Goal: Navigation & Orientation: Find specific page/section

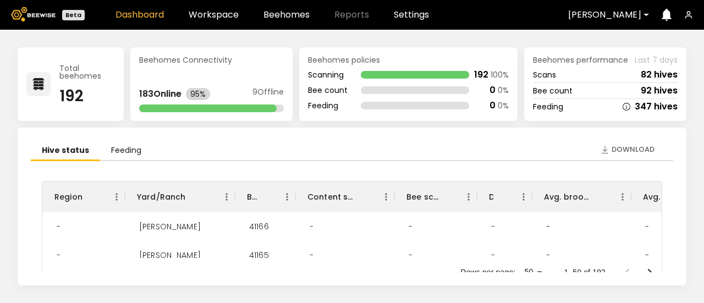
click at [586, 18] on div at bounding box center [604, 15] width 73 height 10
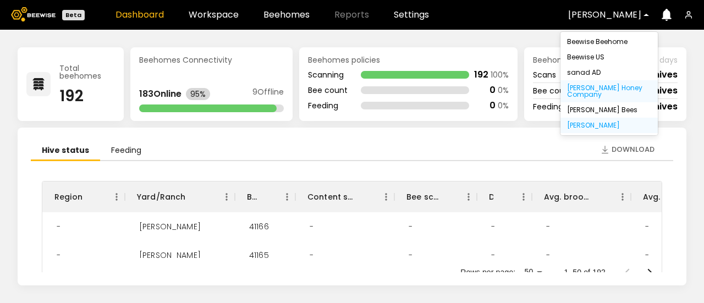
click at [593, 90] on div "[PERSON_NAME] Honey Company" at bounding box center [608, 91] width 97 height 22
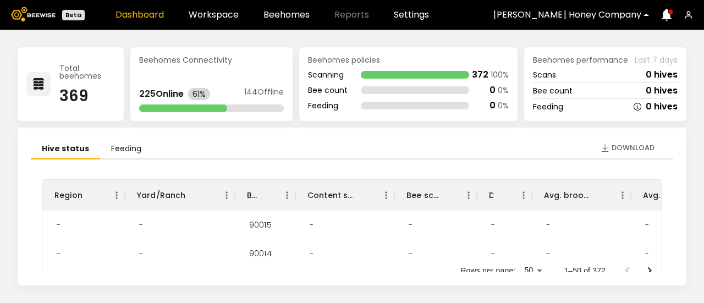
scroll to position [1, 0]
click at [214, 18] on link "Workspace" at bounding box center [214, 14] width 50 height 9
click at [217, 13] on link "Workspace" at bounding box center [214, 14] width 50 height 9
click at [268, 15] on link "Beehomes" at bounding box center [286, 14] width 46 height 9
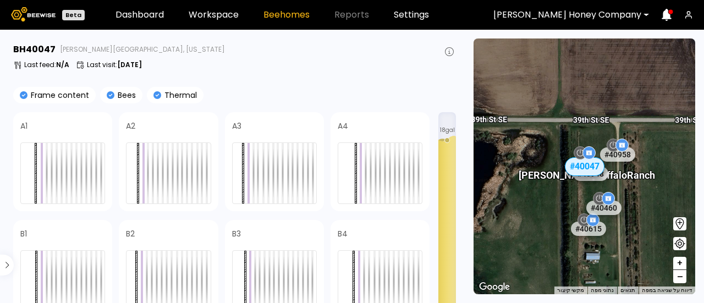
click at [682, 281] on span "–" at bounding box center [680, 277] width 6 height 14
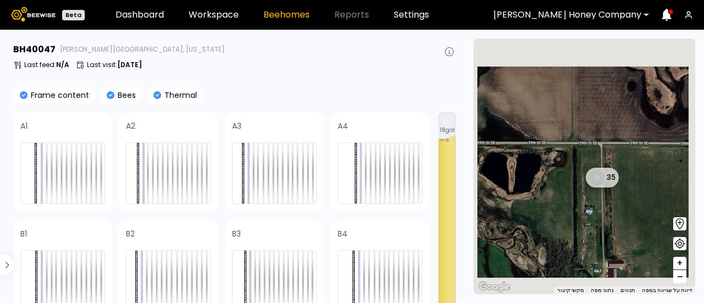
click at [682, 281] on span "–" at bounding box center [680, 277] width 6 height 14
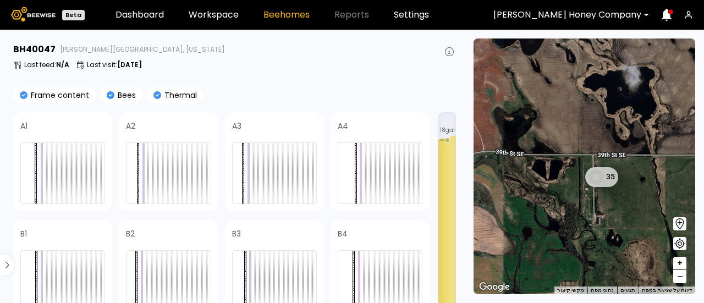
click at [682, 281] on span "–" at bounding box center [680, 277] width 6 height 14
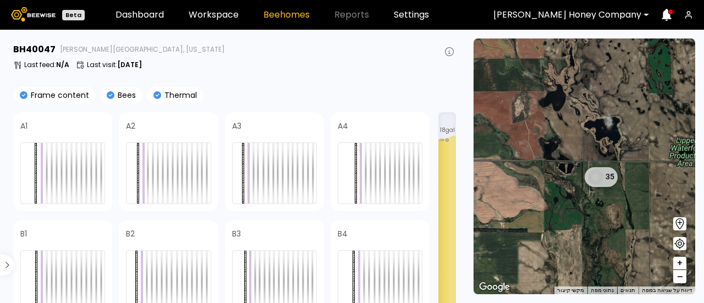
click at [685, 277] on button "–" at bounding box center [679, 276] width 13 height 13
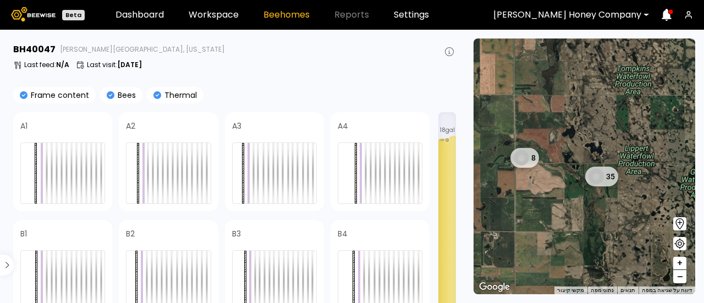
click at [685, 277] on button "–" at bounding box center [679, 276] width 13 height 13
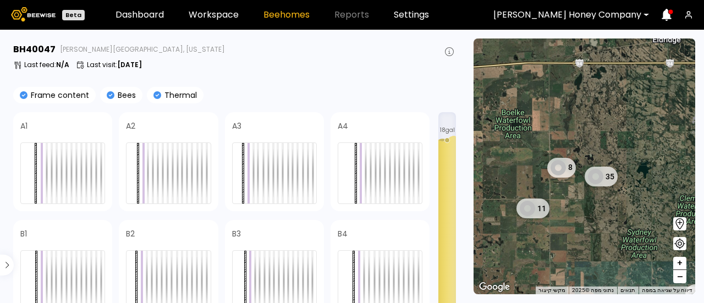
click at [685, 277] on button "–" at bounding box center [679, 276] width 13 height 13
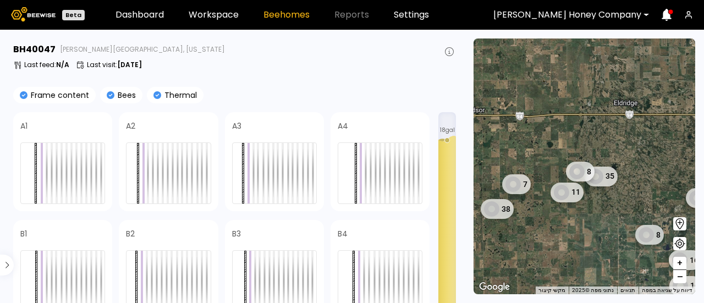
click at [685, 277] on button "–" at bounding box center [679, 276] width 13 height 13
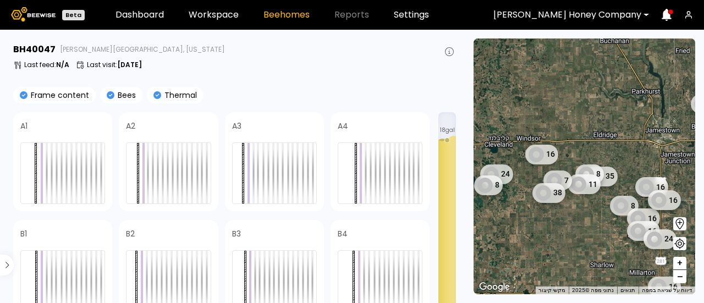
click at [685, 277] on button "–" at bounding box center [679, 276] width 13 height 13
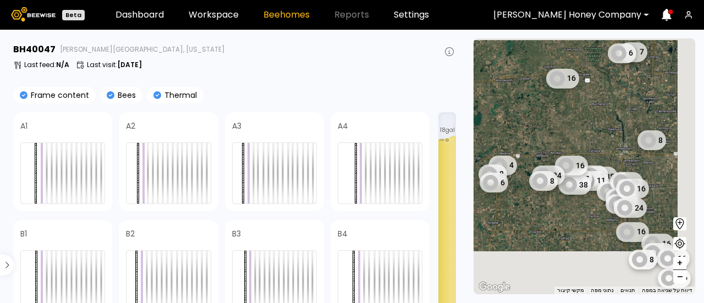
click at [685, 277] on button "–" at bounding box center [679, 276] width 13 height 13
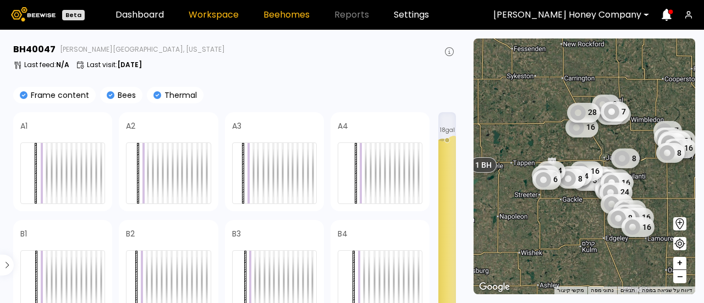
click at [216, 18] on link "Workspace" at bounding box center [214, 14] width 50 height 9
click at [213, 16] on link "Workspace" at bounding box center [214, 14] width 50 height 9
click at [151, 19] on link "Dashboard" at bounding box center [139, 14] width 48 height 9
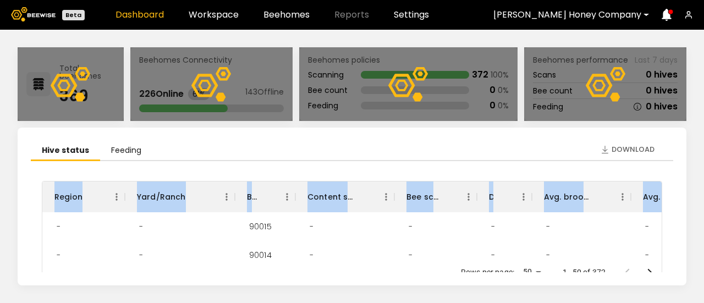
drag, startPoint x: 674, startPoint y: 146, endPoint x: 680, endPoint y: 182, distance: 36.7
click at [680, 182] on div "Download Hive status Feeding Region Yard/Ranch BH ID Content scan hives Bee sca…" at bounding box center [352, 207] width 669 height 158
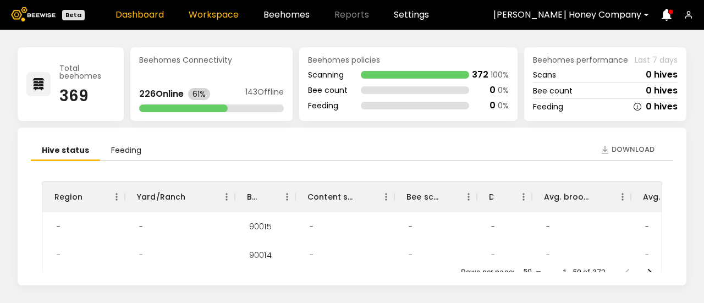
click at [212, 10] on link "Workspace" at bounding box center [214, 14] width 50 height 9
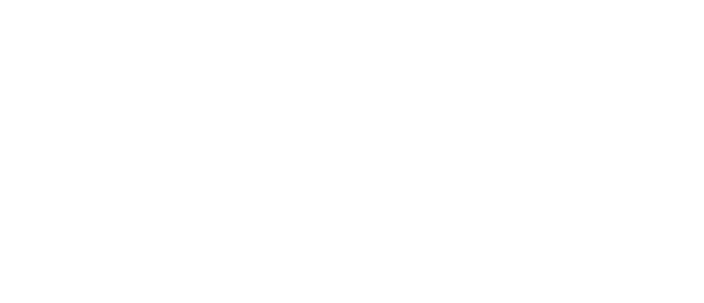
click at [484, 0] on html at bounding box center [352, 0] width 704 height 0
click at [501, 0] on html at bounding box center [352, 0] width 704 height 0
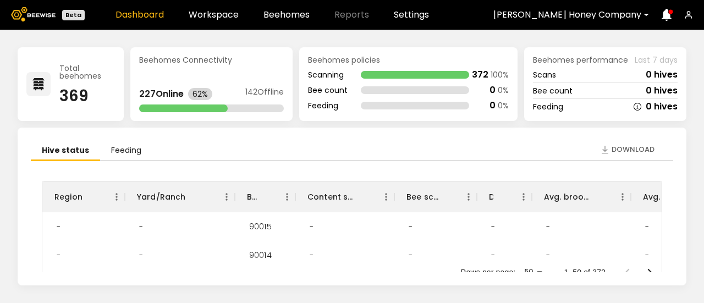
click at [635, 18] on div at bounding box center [567, 15] width 148 height 10
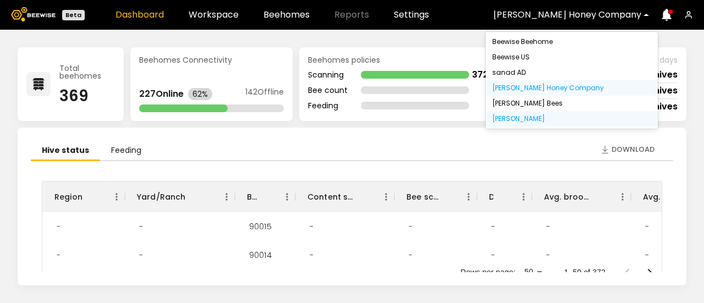
click at [578, 118] on div "[PERSON_NAME]" at bounding box center [572, 118] width 172 height 15
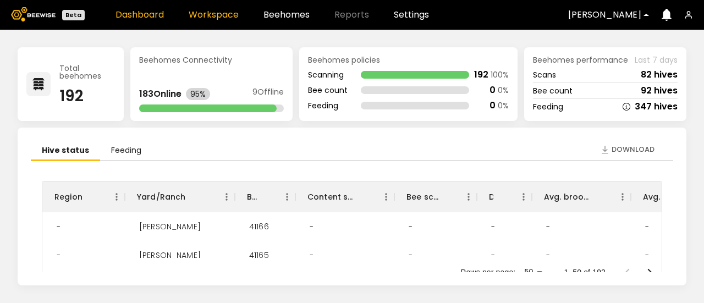
click at [217, 17] on link "Workspace" at bounding box center [214, 14] width 50 height 9
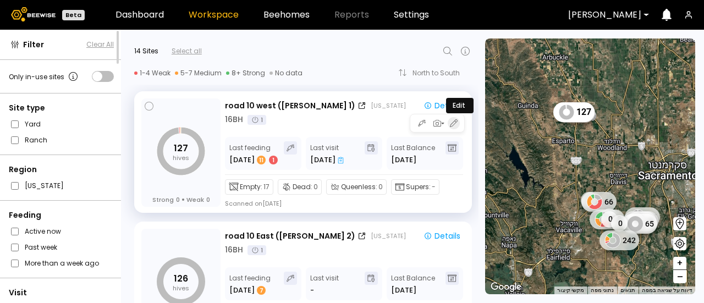
click at [451, 125] on icon "button" at bounding box center [454, 123] width 8 height 8
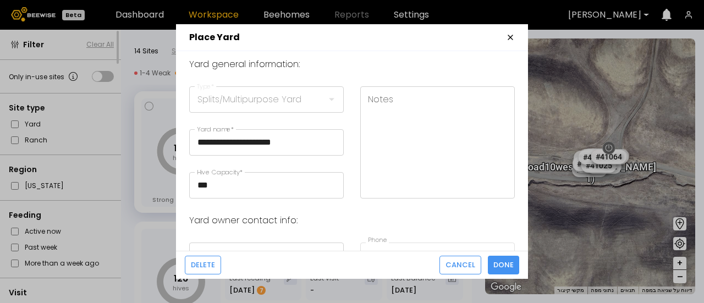
click at [508, 38] on icon "button" at bounding box center [510, 37] width 9 height 9
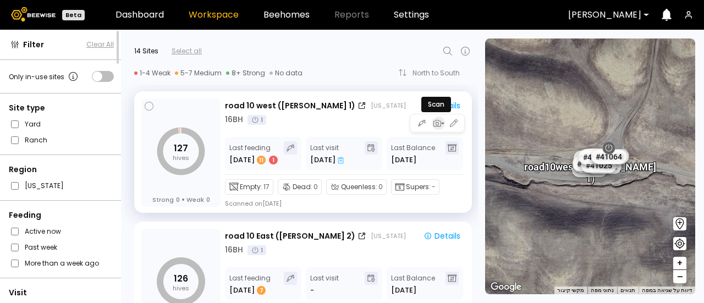
click at [437, 125] on icon "button" at bounding box center [437, 123] width 10 height 10
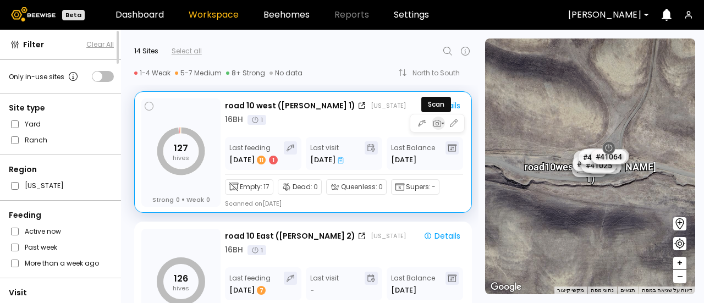
click at [438, 125] on icon "button" at bounding box center [437, 123] width 8 height 7
click at [440, 119] on div "button" at bounding box center [438, 123] width 13 height 10
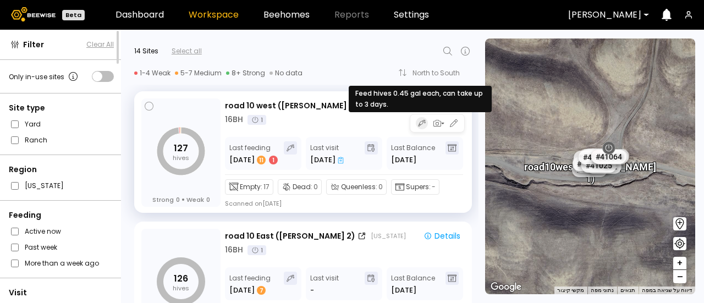
click at [419, 128] on button "button" at bounding box center [422, 123] width 12 height 12
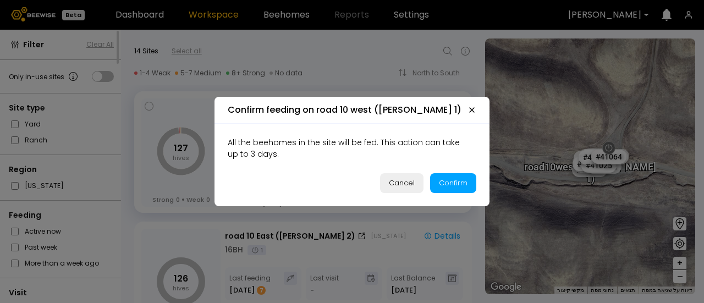
click at [403, 186] on div "Cancel" at bounding box center [402, 183] width 26 height 11
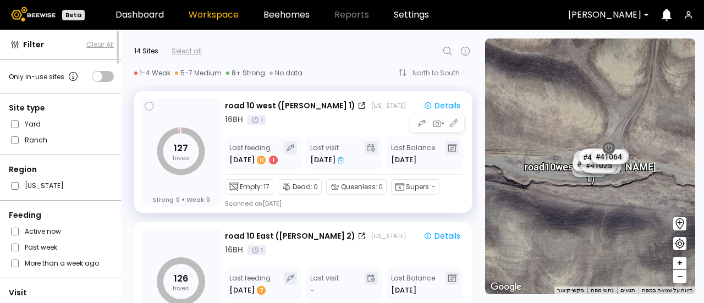
click at [447, 148] on div at bounding box center [451, 147] width 13 height 13
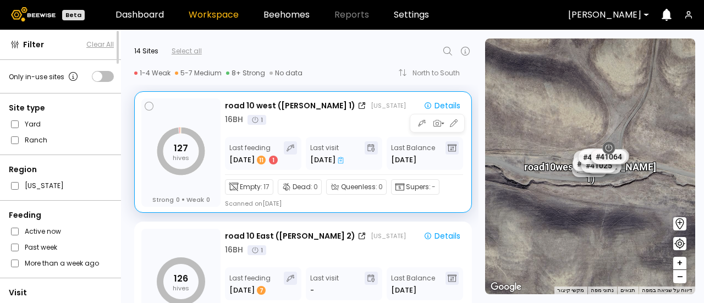
click at [452, 148] on icon at bounding box center [452, 148] width 9 height 8
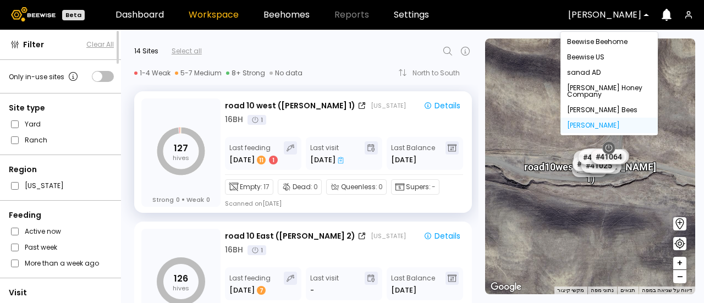
click at [620, 13] on div at bounding box center [604, 15] width 73 height 10
click at [600, 93] on div "[PERSON_NAME] Honey Company" at bounding box center [608, 91] width 97 height 22
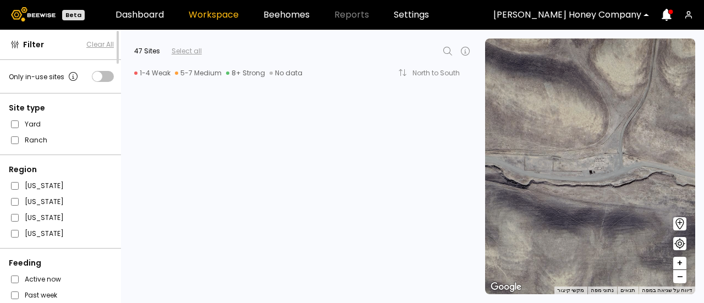
scroll to position [2333, 0]
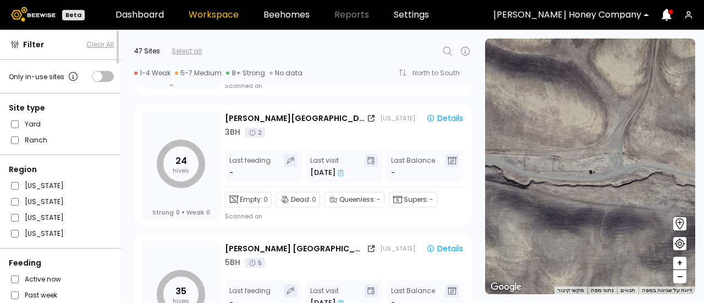
click at [679, 280] on span "–" at bounding box center [680, 277] width 6 height 14
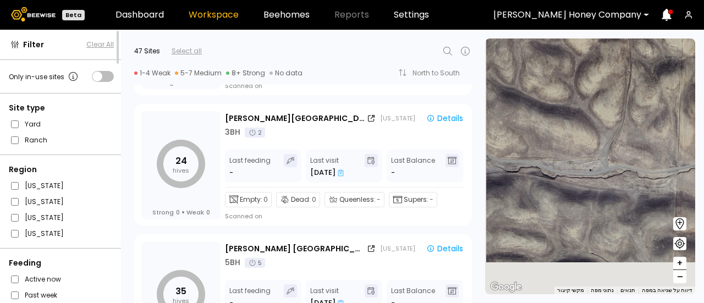
click at [679, 280] on span "–" at bounding box center [680, 277] width 6 height 14
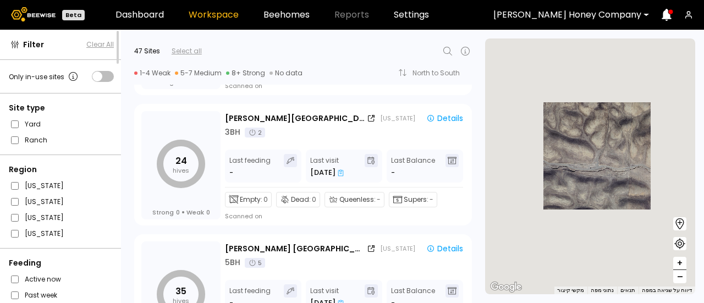
click at [679, 280] on span "–" at bounding box center [680, 277] width 6 height 14
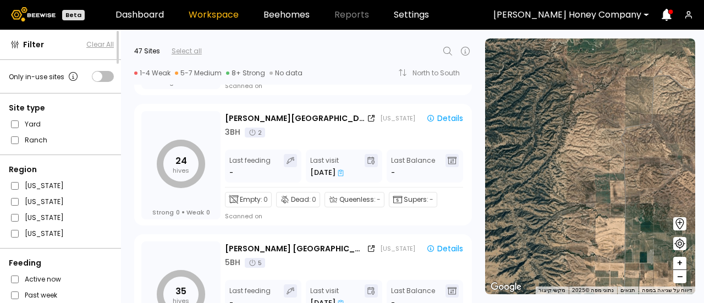
click at [679, 280] on span "–" at bounding box center [680, 277] width 6 height 14
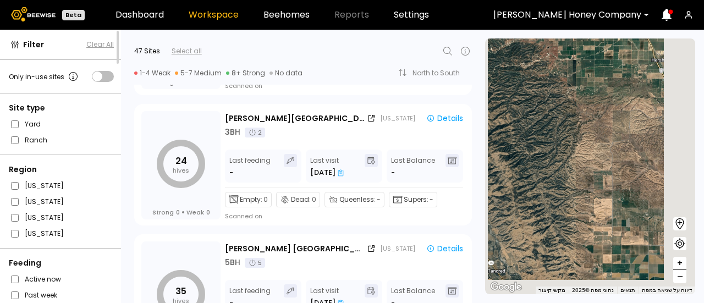
click at [679, 280] on span "–" at bounding box center [680, 277] width 6 height 14
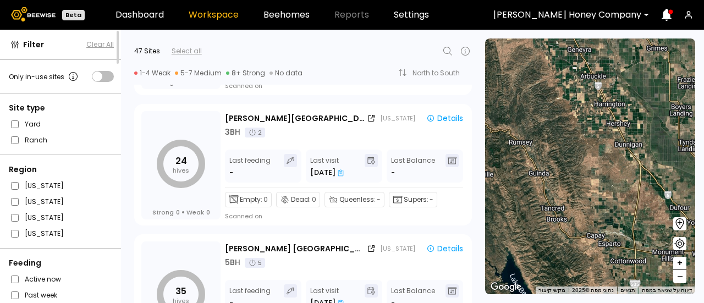
click at [679, 280] on span "–" at bounding box center [680, 277] width 6 height 14
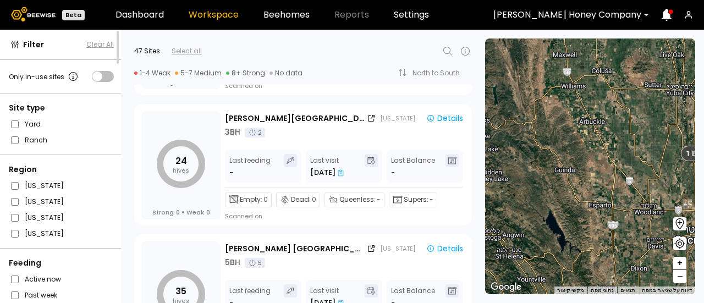
click at [679, 280] on span "–" at bounding box center [680, 277] width 6 height 14
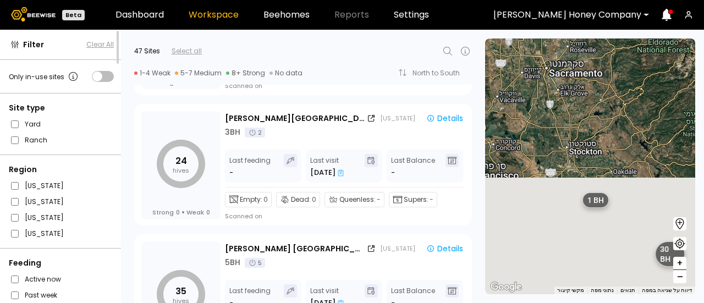
drag, startPoint x: 630, startPoint y: 250, endPoint x: 527, endPoint y: 117, distance: 168.5
click at [527, 117] on div "1 BH 1 BH 1 BH 1 BH 1 BH 1 BH 1 BH 1 BH 1 BH 1 BH 1 BH 1 BH 1 BH 1 BH 2 BH 6 BH…" at bounding box center [590, 166] width 210 height 256
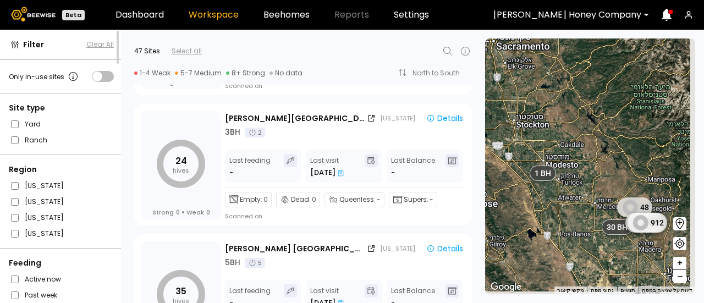
drag, startPoint x: 562, startPoint y: 158, endPoint x: 506, endPoint y: 129, distance: 63.0
click at [506, 129] on div "1 BH 1 BH 1 BH 1 BH 1 BH 1 BH 1 BH 1 BH 1 BH 1 BH 1 BH 1 BH 1 BH 1 BH 2 BH 6 BH…" at bounding box center [590, 166] width 210 height 256
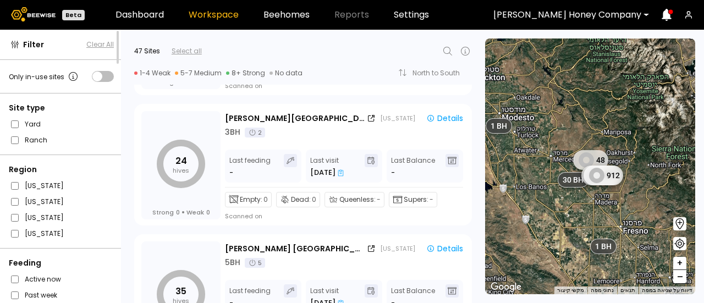
drag, startPoint x: 561, startPoint y: 204, endPoint x: 509, endPoint y: 152, distance: 73.5
click at [509, 152] on div "1 BH 1 BH 1 BH 1 BH 1 BH 1 BH 1 BH 1 BH 1 BH 1 BH 1 BH 1 BH 1 BH 1 BH 2 BH 6 BH…" at bounding box center [590, 166] width 210 height 256
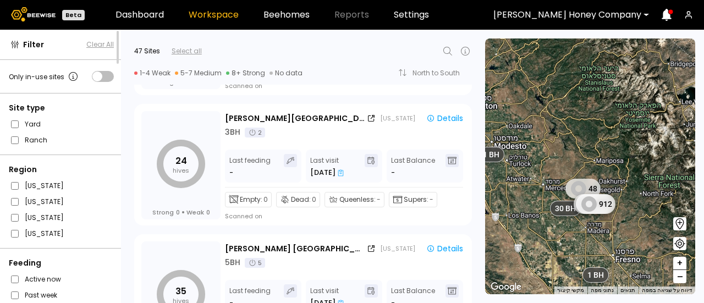
drag, startPoint x: 540, startPoint y: 142, endPoint x: 533, endPoint y: 174, distance: 32.6
click at [533, 174] on div "1 BH 1 BH 1 BH 1 BH 1 BH 1 BH 1 BH 1 BH 1 BH 1 BH 1 BH 1 BH 1 BH 1 BH 2 BH 6 BH…" at bounding box center [590, 166] width 210 height 256
click at [680, 263] on span "+" at bounding box center [679, 264] width 7 height 14
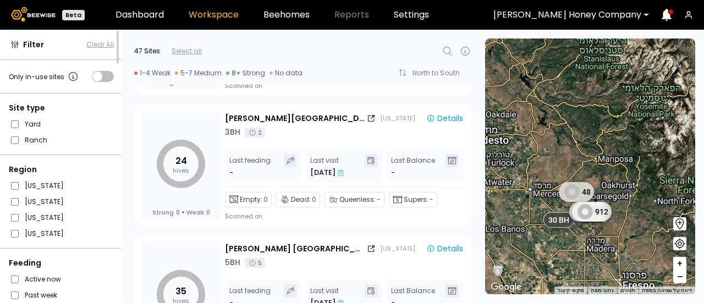
click at [680, 263] on span "+" at bounding box center [679, 264] width 7 height 14
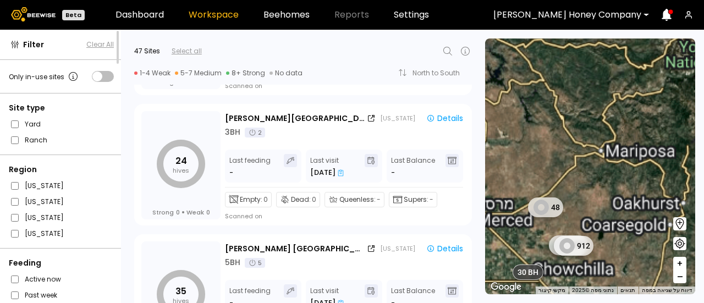
click at [680, 263] on span "+" at bounding box center [679, 264] width 7 height 14
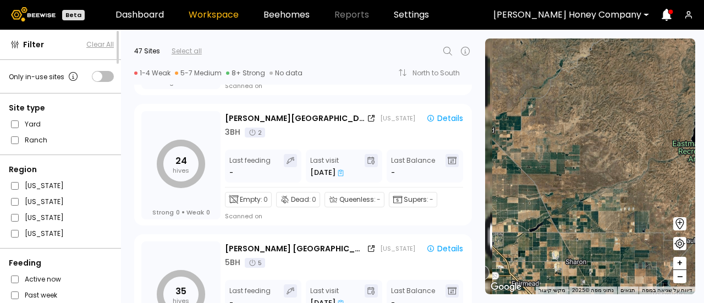
drag, startPoint x: 567, startPoint y: 272, endPoint x: 644, endPoint y: 16, distance: 266.9
click at [644, 16] on div "Beta Dashboard Workspace Beehomes Reports Settings [PERSON_NAME] Honey Company …" at bounding box center [352, 151] width 704 height 303
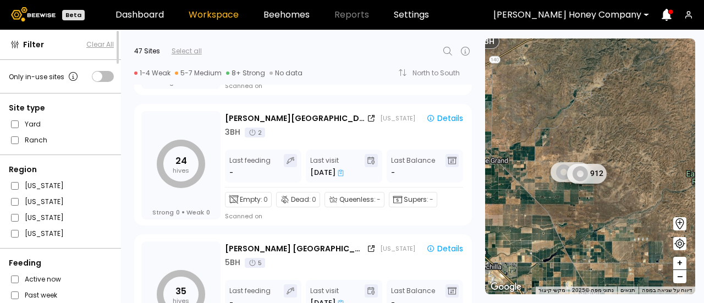
drag, startPoint x: 624, startPoint y: 180, endPoint x: 638, endPoint y: 209, distance: 32.0
click at [638, 209] on div "1 BH 1 BH 1 BH 1 BH 1 BH 1 BH 1 BH 1 BH 1 BH 1 BH 1 BH 1 BH 1 BH 1 BH 2 BH 27 B…" at bounding box center [590, 166] width 210 height 256
click at [680, 264] on span "+" at bounding box center [679, 264] width 7 height 14
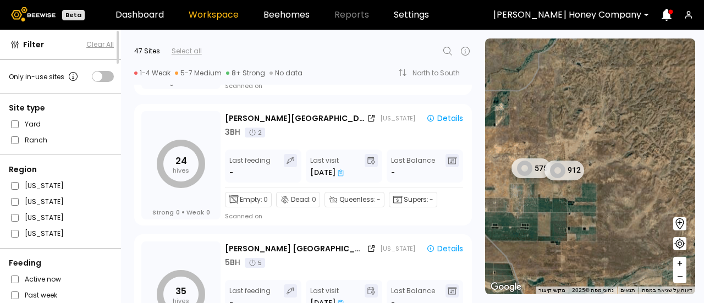
click at [680, 264] on span "+" at bounding box center [679, 264] width 7 height 14
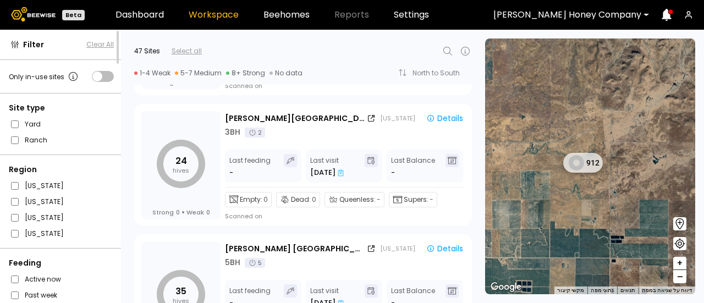
drag, startPoint x: 597, startPoint y: 252, endPoint x: 675, endPoint y: 249, distance: 78.2
click at [675, 249] on section "← הזזה שמאלה → הזזה ימינה ↑ הזזה למעלה ↓ הזזה למטה + התקרבות - התרחקות Home הזז…" at bounding box center [594, 166] width 219 height 273
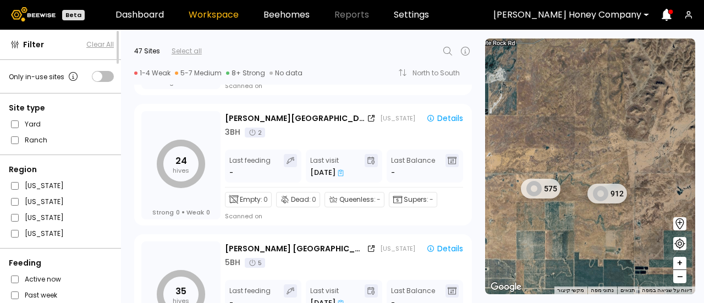
drag, startPoint x: 614, startPoint y: 194, endPoint x: 638, endPoint y: 227, distance: 41.4
click at [638, 227] on div "1 BH 1 BH 1 BH 1 BH 1 BH 1 BH 1 BH 1 BH 1 BH 1 BH 1 BH 1 BH 1 BH 1 BH 27 BH 1 B…" at bounding box center [590, 166] width 210 height 256
click at [680, 263] on span "+" at bounding box center [679, 264] width 7 height 14
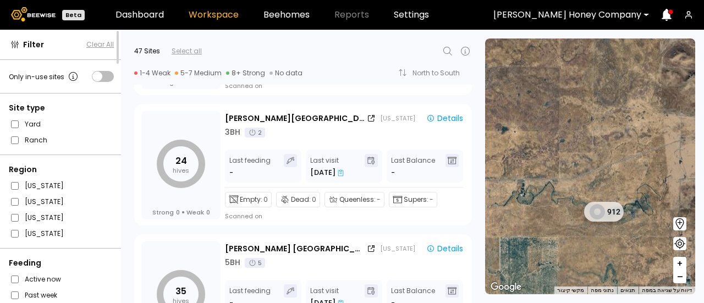
click at [680, 263] on span "+" at bounding box center [679, 264] width 7 height 14
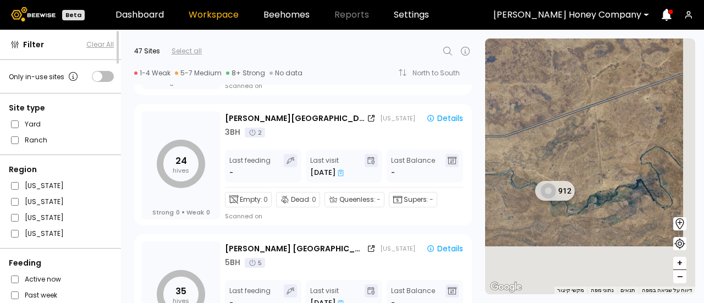
drag, startPoint x: 614, startPoint y: 196, endPoint x: 569, endPoint y: 136, distance: 75.4
click at [569, 136] on div "1 BH 1 BH 1 BH 1 BH 1 BH 1 BH 1 BH 1 BH 1 BH 1 BH 1 BH 1 BH 1 BH 1 BH 1 BH 1 BH…" at bounding box center [590, 166] width 210 height 256
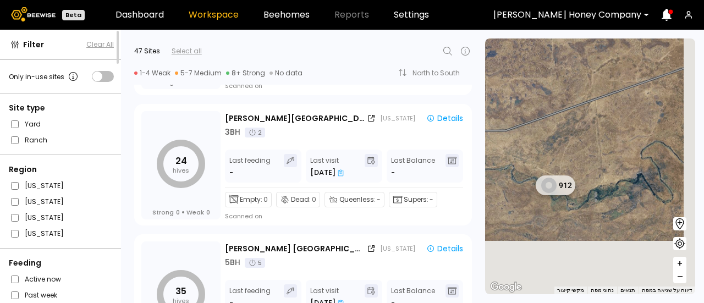
click at [680, 261] on span "+" at bounding box center [679, 264] width 7 height 14
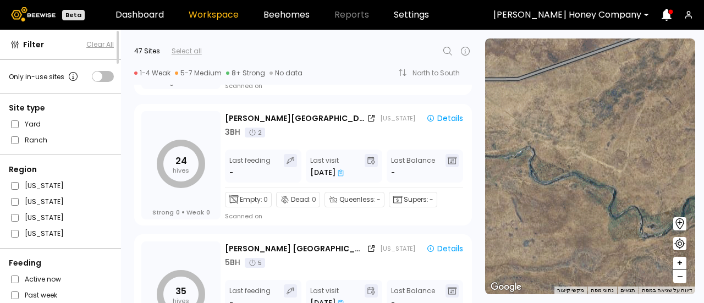
drag, startPoint x: 570, startPoint y: 241, endPoint x: 671, endPoint y: 224, distance: 102.0
click at [671, 224] on div "1 BH 1 BH 1 BH 1 BH 1 BH 1 BH 1 BH 1 BH 1 BH 1 BH 1 BH 1 BH 1 BH 1 BH 1 BH 1 BH…" at bounding box center [590, 166] width 210 height 256
click at [680, 265] on span "+" at bounding box center [679, 264] width 7 height 14
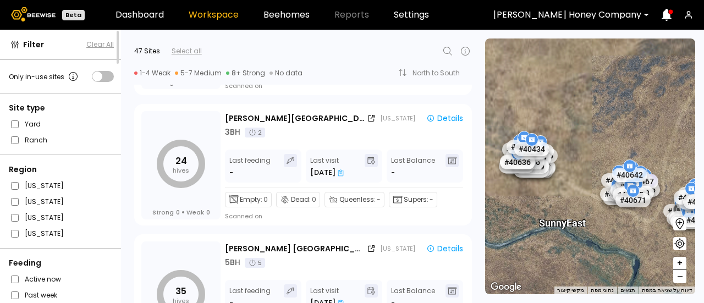
drag, startPoint x: 596, startPoint y: 224, endPoint x: 593, endPoint y: 271, distance: 46.9
click at [593, 271] on div "# 40573 # 40644 # 40488 # 40483 # 40629 # 40503 # 40161 # 40669 # 40428 # 40688…" at bounding box center [590, 166] width 210 height 256
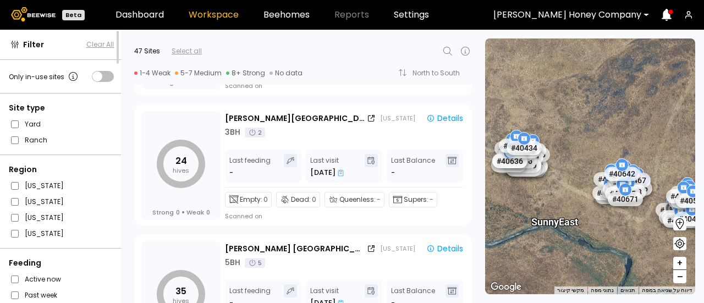
drag, startPoint x: 589, startPoint y: 230, endPoint x: 583, endPoint y: 226, distance: 7.9
click at [583, 226] on div "Sunny East" at bounding box center [578, 227] width 47 height 23
click at [681, 279] on span "–" at bounding box center [680, 277] width 6 height 14
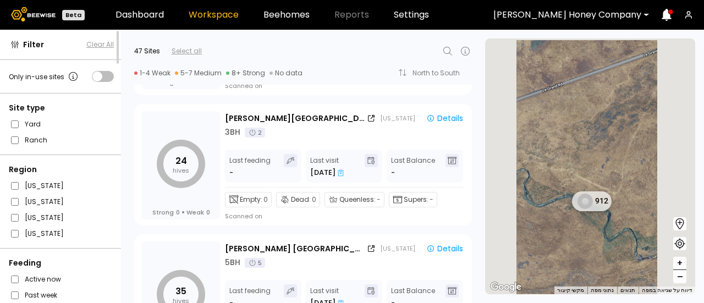
click at [681, 279] on span "–" at bounding box center [680, 277] width 6 height 14
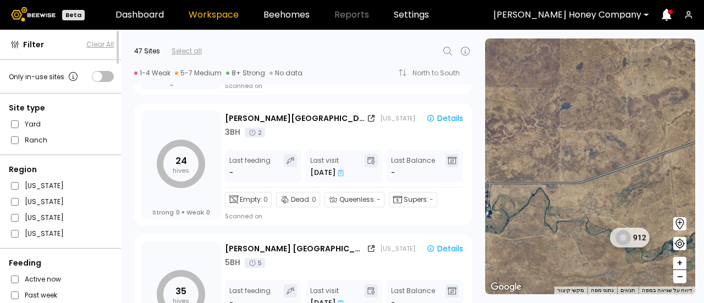
drag, startPoint x: 554, startPoint y: 211, endPoint x: 586, endPoint y: 260, distance: 58.6
click at [586, 260] on div "1 BH 1 BH 1 BH 1 BH 1 BH 1 BH 1 BH 1 BH 1 BH 1 BH 1 BH 1 BH 1 BH 1 BH 1 BH 1 BH…" at bounding box center [590, 166] width 210 height 256
click at [681, 259] on span "+" at bounding box center [679, 264] width 7 height 14
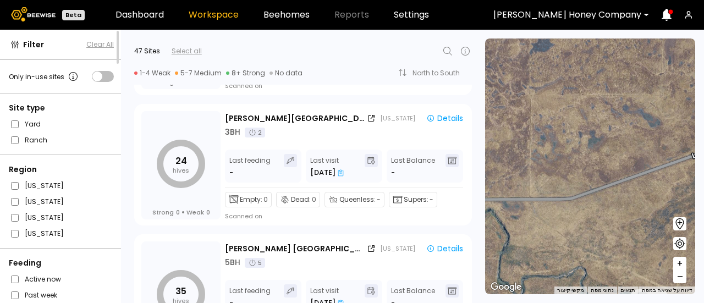
click at [681, 259] on span "+" at bounding box center [679, 264] width 7 height 14
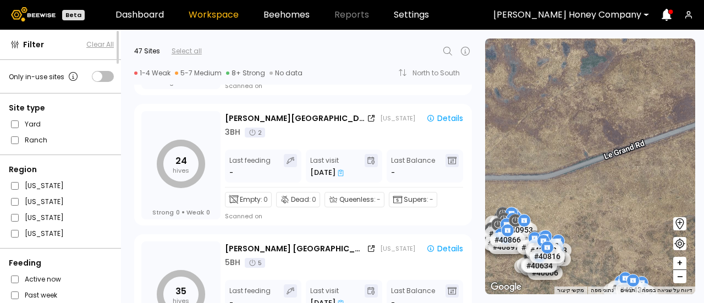
drag, startPoint x: 626, startPoint y: 237, endPoint x: 620, endPoint y: 177, distance: 60.7
click at [620, 177] on div "# 40573 # 40644 # 40488 # 40483 # 40629 # 40503 # 40161 # 40669 # 40428 # 40688…" at bounding box center [590, 166] width 210 height 256
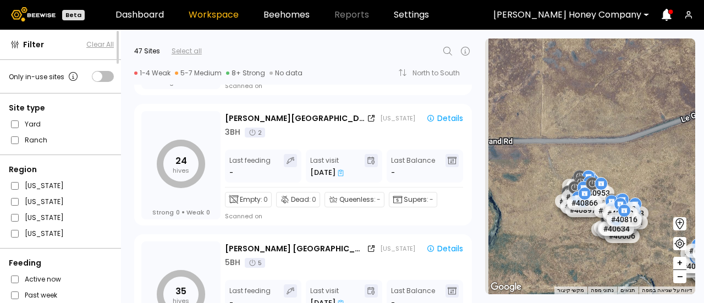
drag, startPoint x: 562, startPoint y: 202, endPoint x: 641, endPoint y: 163, distance: 88.0
click at [641, 163] on div "# 40573 # 40644 # 40488 # 40483 # 40629 # 40503 # 40161 # 40669 # 40428 # 40688…" at bounding box center [590, 166] width 210 height 256
click at [677, 264] on span "+" at bounding box center [679, 264] width 7 height 14
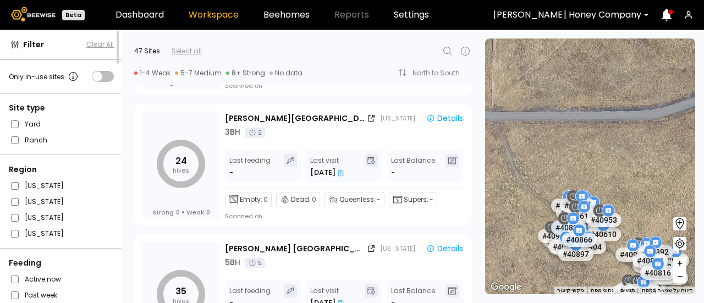
click at [677, 266] on span "+" at bounding box center [679, 264] width 7 height 14
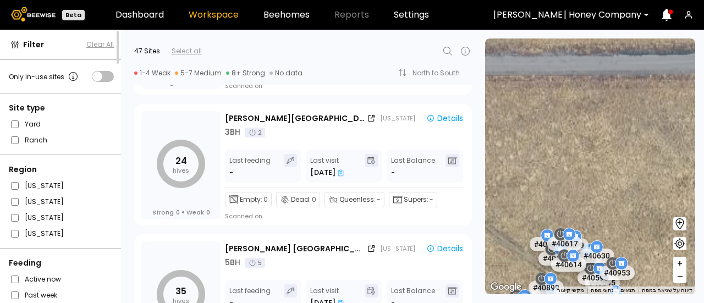
click at [677, 266] on span "+" at bounding box center [679, 264] width 7 height 14
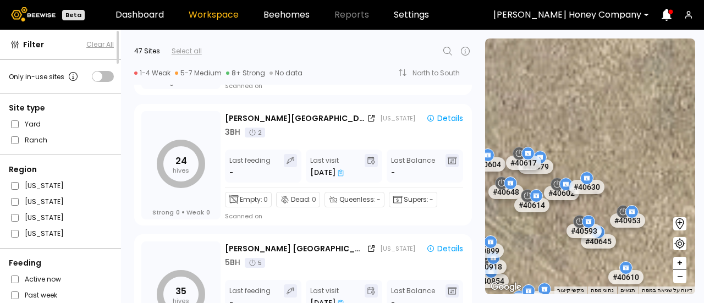
drag, startPoint x: 593, startPoint y: 233, endPoint x: 576, endPoint y: 72, distance: 161.4
click at [576, 72] on div "# 40573 # 40644 # 40488 # 40483 # 40629 # 40503 # 40161 # 40669 # 40428 # 40688…" at bounding box center [590, 166] width 210 height 256
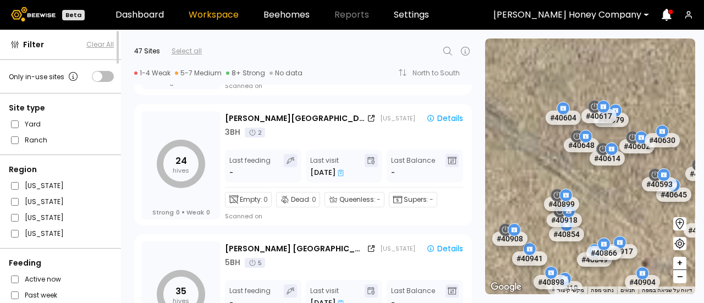
drag, startPoint x: 570, startPoint y: 131, endPoint x: 659, endPoint y: 77, distance: 104.6
click at [659, 77] on div "# 40573 # 40644 # 40488 # 40483 # 40629 # 40503 # 40161 # 40669 # 40428 # 40688…" at bounding box center [590, 166] width 210 height 256
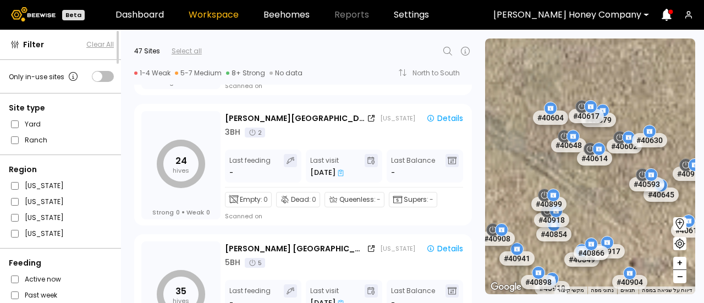
drag, startPoint x: 658, startPoint y: 78, endPoint x: 643, endPoint y: 78, distance: 14.3
click at [643, 78] on div "# 40573 # 40644 # 40488 # 40483 # 40629 # 40503 # 40161 # 40669 # 40428 # 40688…" at bounding box center [590, 166] width 210 height 256
click at [681, 276] on span "–" at bounding box center [680, 277] width 6 height 14
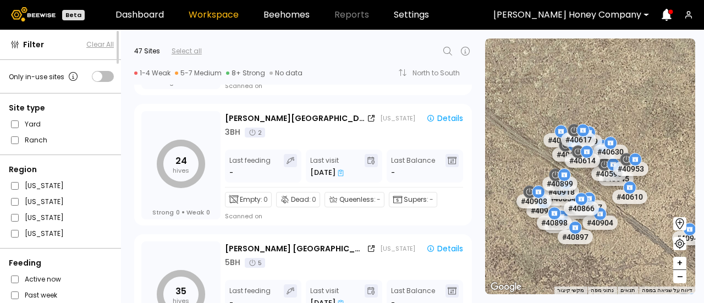
drag, startPoint x: 527, startPoint y: 122, endPoint x: 519, endPoint y: 122, distance: 8.2
click at [519, 122] on div "# 40573 # 40644 # 40488 # 40483 # 40629 # 40503 # 40161 # 40669 # 40428 # 40688…" at bounding box center [590, 166] width 210 height 256
click at [678, 244] on icon at bounding box center [679, 243] width 11 height 11
click at [680, 241] on icon at bounding box center [679, 243] width 13 height 13
click at [598, 209] on icon at bounding box center [600, 213] width 9 height 9
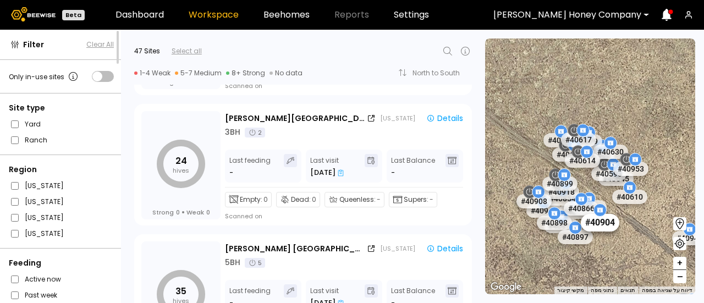
click at [603, 227] on div "# 40904" at bounding box center [600, 223] width 38 height 18
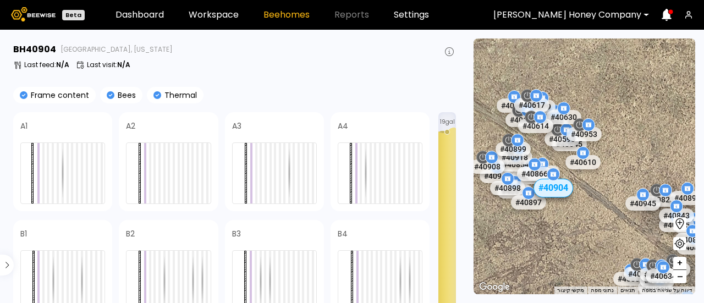
drag, startPoint x: 608, startPoint y: 221, endPoint x: 575, endPoint y: 245, distance: 40.6
click at [575, 245] on div "# 40381 # 40121 # 40669 # 40428 # 40161 # 40496 # 40551 # 40503 # 40588 # 40527…" at bounding box center [584, 166] width 222 height 256
click at [682, 280] on span "–" at bounding box center [680, 277] width 6 height 14
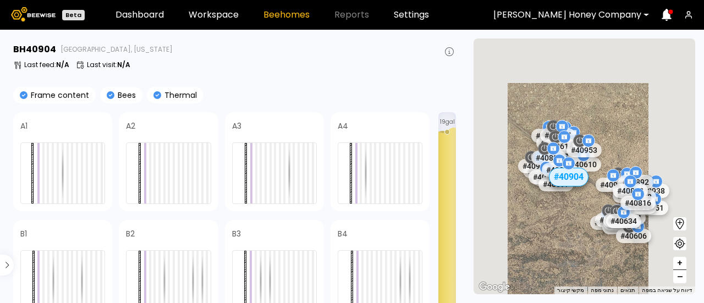
click at [682, 280] on span "–" at bounding box center [680, 277] width 6 height 14
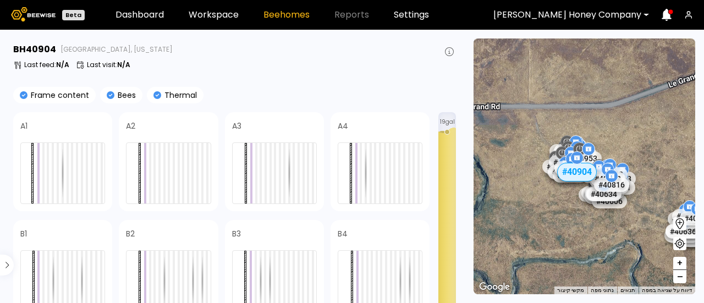
click at [682, 280] on span "–" at bounding box center [680, 277] width 6 height 14
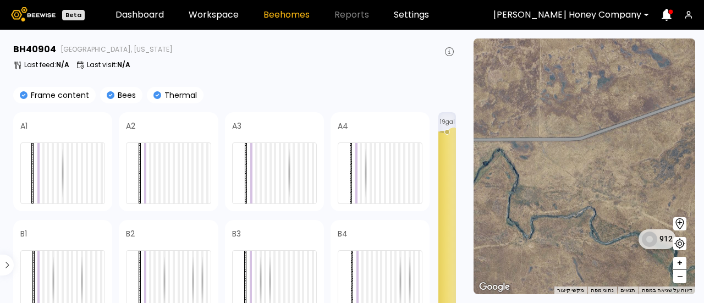
drag, startPoint x: 646, startPoint y: 258, endPoint x: 625, endPoint y: 260, distance: 21.5
click at [625, 260] on div "1 BH 1 BH 1 BH 1 BH 1 BH 1 BH 1 BH 1 BH 1 BH 1 BH 1 BH 1 BH 1 BH 1 BH 1 BH 1 BH…" at bounding box center [584, 166] width 222 height 256
click at [678, 265] on span "+" at bounding box center [679, 264] width 7 height 14
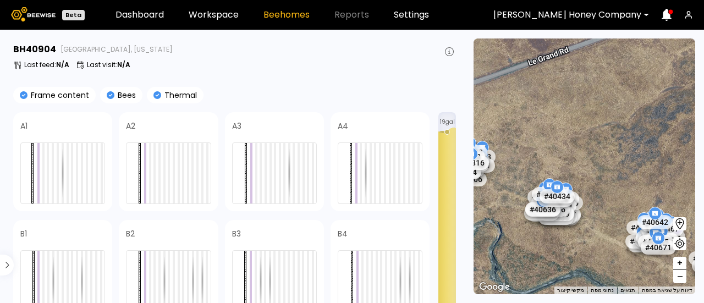
drag, startPoint x: 599, startPoint y: 248, endPoint x: 485, endPoint y: 216, distance: 118.2
click at [485, 216] on div "# 40381 # 40121 # 40669 # 40428 # 40161 # 40496 # 40551 # 40503 # 40588 # 40527…" at bounding box center [584, 166] width 222 height 256
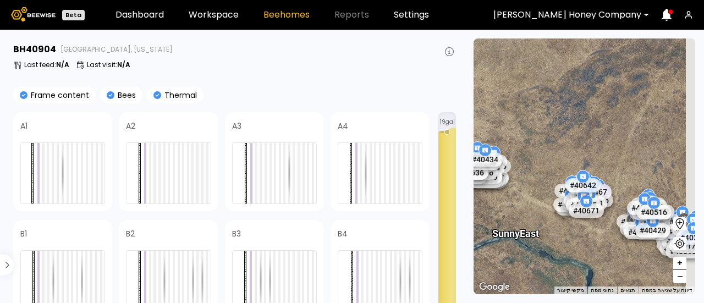
drag, startPoint x: 563, startPoint y: 244, endPoint x: 491, endPoint y: 207, distance: 80.9
click at [491, 207] on div "# 40381 # 40121 # 40669 # 40428 # 40161 # 40496 # 40551 # 40503 # 40588 # 40527…" at bounding box center [584, 166] width 222 height 256
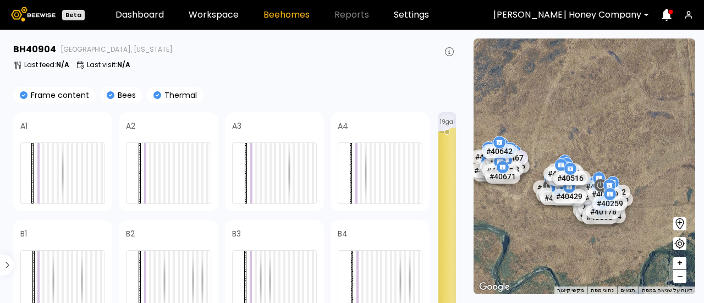
drag, startPoint x: 646, startPoint y: 259, endPoint x: 553, endPoint y: 224, distance: 98.9
click at [553, 224] on div "# 40381 # 40121 # 40669 # 40428 # 40161 # 40496 # 40551 # 40503 # 40588 # 40527…" at bounding box center [584, 166] width 222 height 256
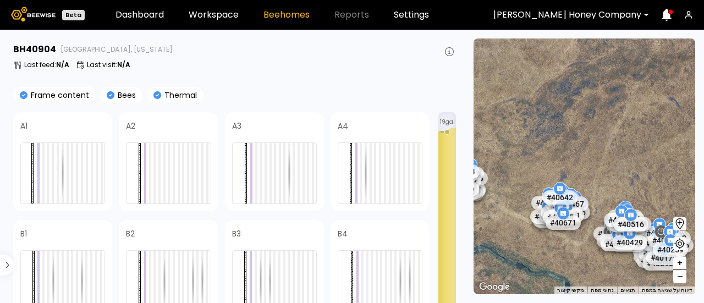
drag, startPoint x: 613, startPoint y: 239, endPoint x: 673, endPoint y: 286, distance: 76.3
click at [673, 286] on div "# 40381 # 40121 # 40669 # 40428 # 40161 # 40496 # 40551 # 40503 # 40588 # 40527…" at bounding box center [584, 166] width 222 height 256
click at [677, 275] on span "–" at bounding box center [680, 277] width 6 height 14
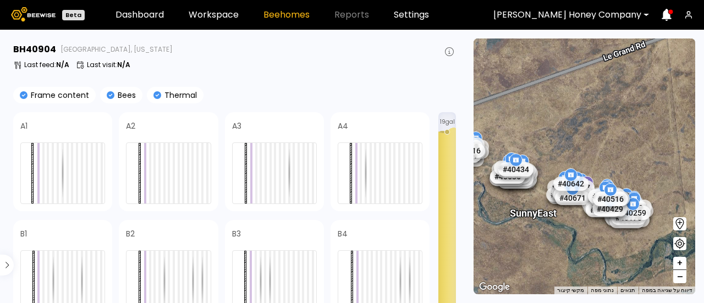
click at [677, 275] on span "–" at bounding box center [680, 277] width 6 height 14
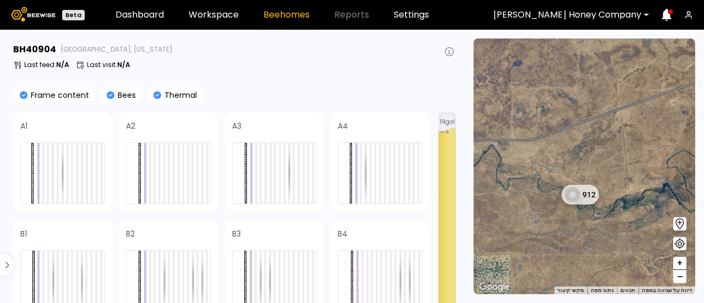
click at [677, 275] on span "–" at bounding box center [680, 277] width 6 height 14
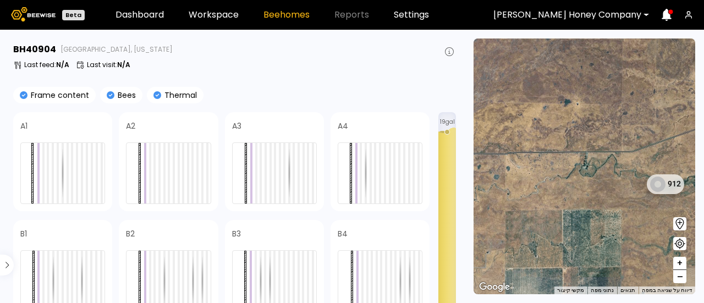
drag, startPoint x: 565, startPoint y: 249, endPoint x: 641, endPoint y: 246, distance: 76.5
click at [641, 246] on div "1 BH 1 BH 1 BH 1 BH 1 BH 1 BH 1 BH 1 BH 1 BH 1 BH 1 BH 1 BH 1 BH 1 BH 1 BH 1 BH…" at bounding box center [584, 166] width 222 height 256
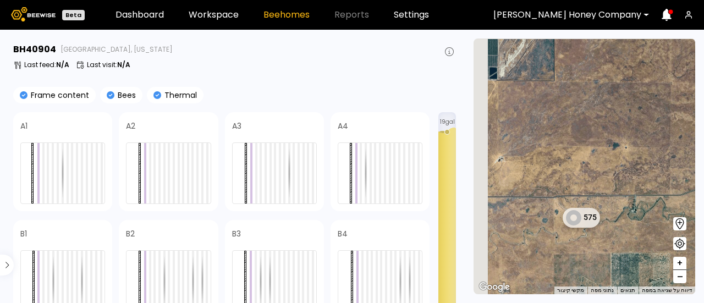
drag, startPoint x: 537, startPoint y: 227, endPoint x: 589, endPoint y: 271, distance: 68.3
click at [589, 271] on div "1 BH 1 BH 1 BH 1 BH 1 BH 1 BH 1 BH 1 BH 1 BH 1 BH 1 BH 1 BH 1 BH 1 BH 1 BH 1 BH…" at bounding box center [584, 166] width 222 height 256
click at [680, 266] on span "+" at bounding box center [679, 264] width 7 height 14
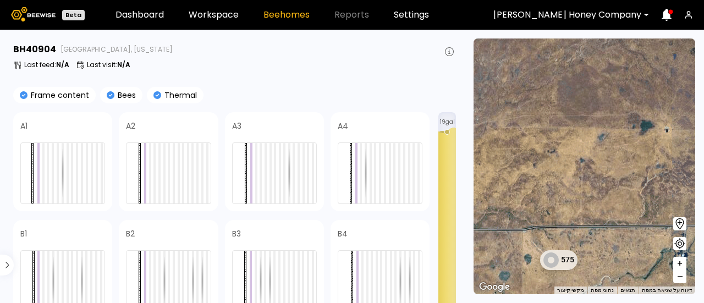
click at [680, 266] on span "+" at bounding box center [679, 264] width 7 height 14
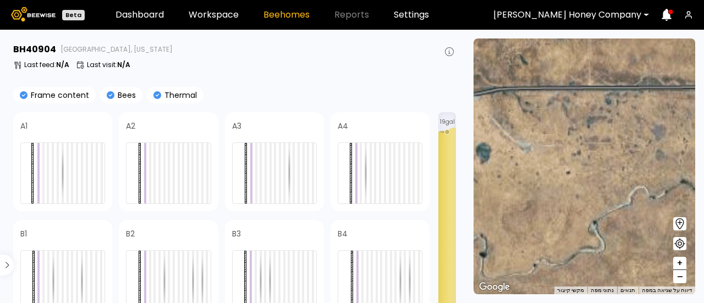
drag, startPoint x: 563, startPoint y: 265, endPoint x: 576, endPoint y: 51, distance: 214.3
click at [576, 51] on div "1 BH 1 BH 1 BH 1 BH 1 BH 1 BH 1 BH 1 BH 1 BH 1 BH 1 BH 1 BH 1 BH 1 BH 1 BH 1 BH…" at bounding box center [584, 166] width 222 height 256
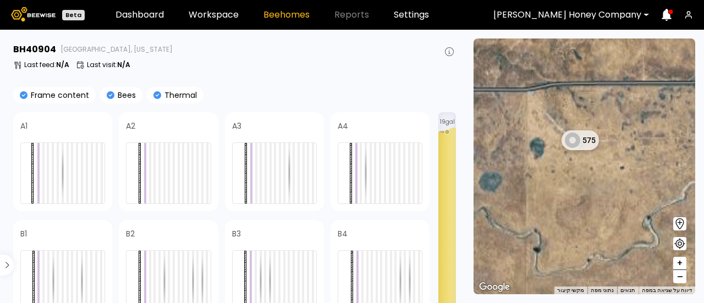
drag, startPoint x: 553, startPoint y: 187, endPoint x: 609, endPoint y: 181, distance: 56.4
click at [609, 181] on div "1 BH 1 BH 1 BH 1 BH 1 BH 1 BH 1 BH 1 BH 1 BH 1 BH 1 BH 1 BH 1 BH 1 BH 1 BH 1 BH…" at bounding box center [584, 166] width 222 height 256
click at [679, 262] on span "+" at bounding box center [679, 264] width 7 height 14
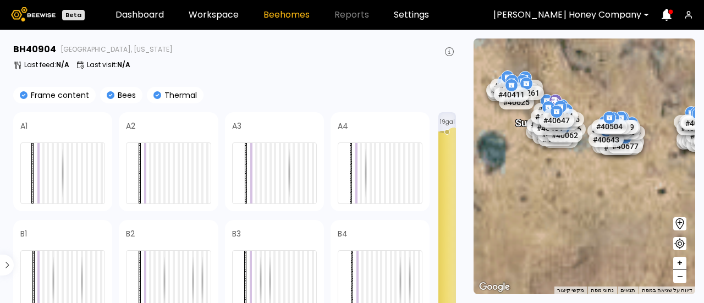
drag, startPoint x: 585, startPoint y: 227, endPoint x: 588, endPoint y: 256, distance: 28.7
click at [588, 256] on div "# 40381 # 40121 # 40669 # 40428 # 40161 # 40551 # 40503 # 40527 # 40688 # 40488…" at bounding box center [584, 166] width 222 height 256
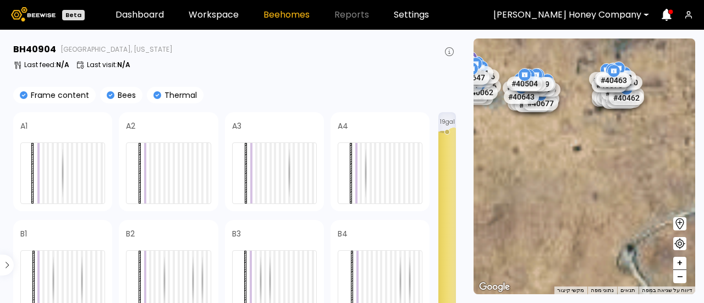
drag, startPoint x: 575, startPoint y: 190, endPoint x: 486, endPoint y: 147, distance: 98.4
click at [486, 147] on div "# 40381 # 40121 # 40669 # 40428 # 40161 # 40551 # 40503 # 40527 # 40688 # 40488…" at bounding box center [584, 166] width 222 height 256
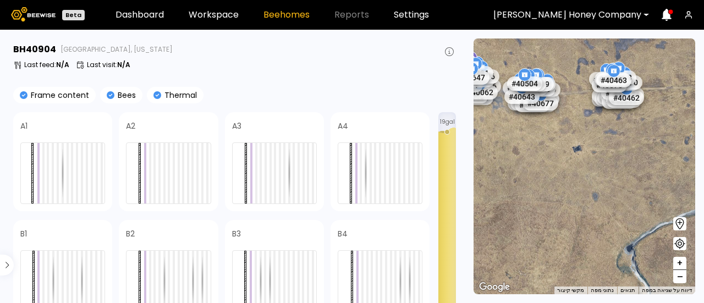
click at [677, 279] on span "–" at bounding box center [680, 277] width 6 height 14
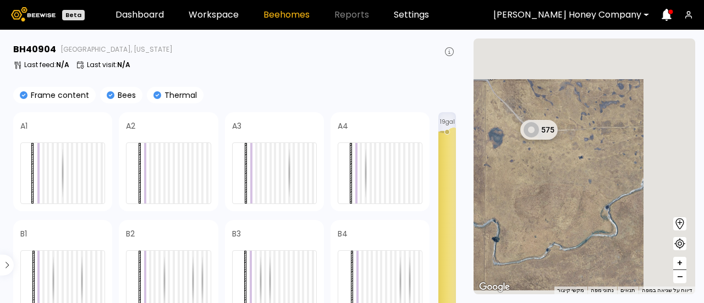
click at [677, 279] on span "–" at bounding box center [680, 277] width 6 height 14
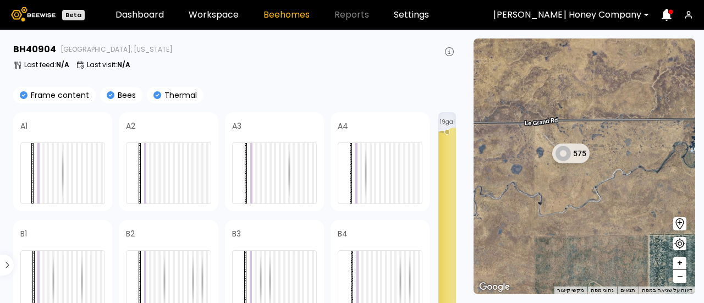
click at [677, 279] on span "–" at bounding box center [680, 277] width 6 height 14
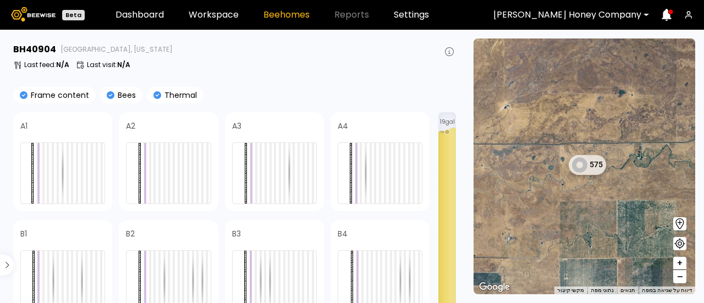
click at [677, 279] on span "–" at bounding box center [680, 277] width 6 height 14
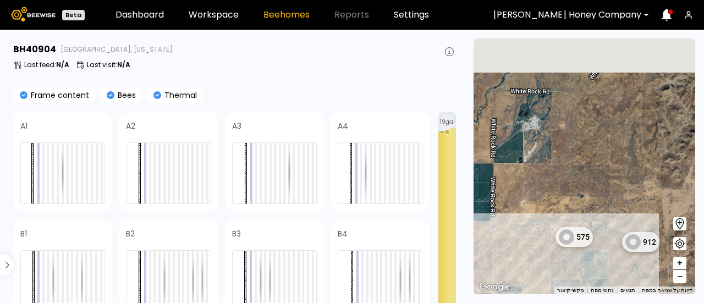
drag, startPoint x: 638, startPoint y: 207, endPoint x: 615, endPoint y: 279, distance: 75.8
click at [615, 279] on div "1 BH 1 BH 1 BH 1 BH 1 BH 1 BH 1 BH 1 BH 1 BH 1 BH 1 BH 1 BH 1 BH 1 BH 1 BH 1 BH…" at bounding box center [584, 166] width 222 height 256
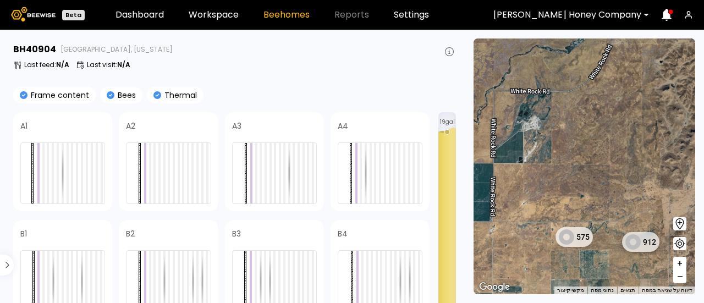
click at [680, 264] on span "+" at bounding box center [679, 264] width 7 height 14
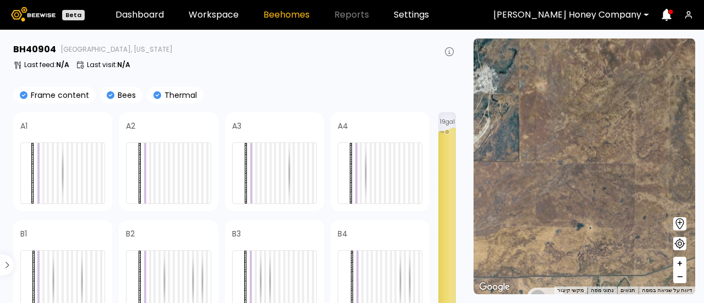
click at [680, 264] on span "+" at bounding box center [679, 264] width 7 height 14
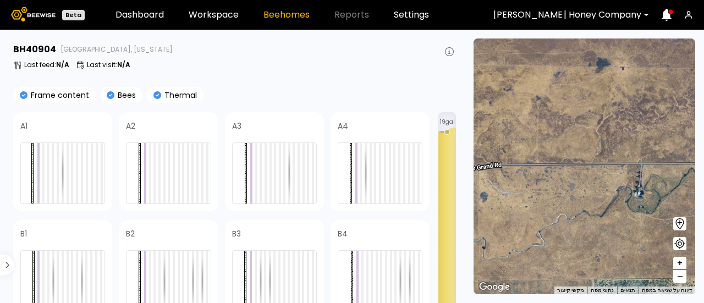
drag, startPoint x: 593, startPoint y: 249, endPoint x: 624, endPoint y: 45, distance: 206.8
click at [624, 45] on div "1 BH 1 BH 1 BH 1 BH 1 BH 1 BH 1 BH 1 BH 1 BH 1 BH 1 BH 1 BH 1 BH 1 BH 1 BH 1 BH…" at bounding box center [584, 166] width 222 height 256
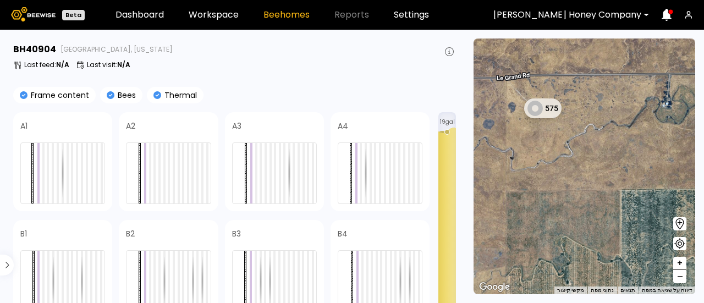
drag, startPoint x: 578, startPoint y: 175, endPoint x: 607, endPoint y: 83, distance: 96.7
click at [607, 83] on div "1 BH 1 BH 1 BH 1 BH 1 BH 1 BH 1 BH 1 BH 1 BH 1 BH 1 BH 1 BH 1 BH 1 BH 1 BH 1 BH…" at bounding box center [584, 166] width 222 height 256
click at [681, 263] on span "+" at bounding box center [679, 264] width 7 height 14
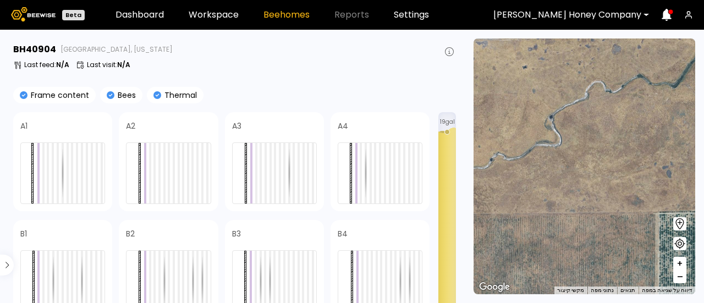
click at [681, 263] on span "+" at bounding box center [679, 264] width 7 height 14
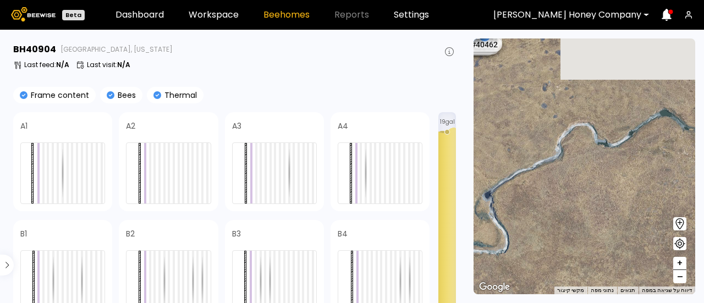
drag, startPoint x: 583, startPoint y: 102, endPoint x: 552, endPoint y: 232, distance: 133.4
click at [552, 232] on div "# 40381 # 40121 # 40669 # 40428 # 40161 # 40551 # 40503 # 40527 # 40688 # 40488…" at bounding box center [584, 166] width 222 height 256
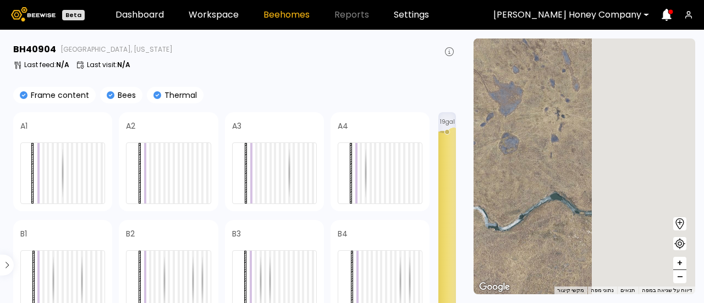
drag, startPoint x: 611, startPoint y: 145, endPoint x: 494, endPoint y: 237, distance: 149.3
click at [494, 237] on div "# 40381 # 40121 # 40669 # 40428 # 40161 # 40551 # 40503 # 40527 # 40688 # 40488…" at bounding box center [584, 166] width 222 height 256
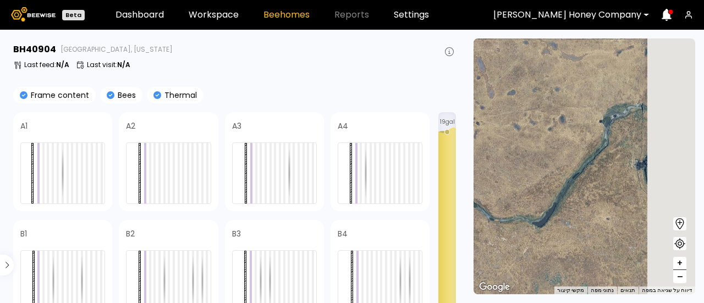
drag, startPoint x: 607, startPoint y: 243, endPoint x: 510, endPoint y: 249, distance: 97.5
click at [510, 249] on div "# 40381 # 40121 # 40669 # 40428 # 40161 # 40551 # 40503 # 40527 # 40688 # 40488…" at bounding box center [584, 166] width 222 height 256
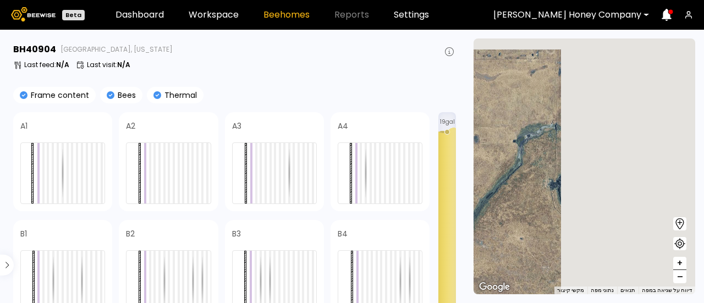
drag, startPoint x: 602, startPoint y: 188, endPoint x: 511, endPoint y: 207, distance: 92.3
click at [511, 207] on div "# 40381 # 40121 # 40669 # 40428 # 40161 # 40551 # 40503 # 40527 # 40688 # 40488…" at bounding box center [584, 166] width 222 height 256
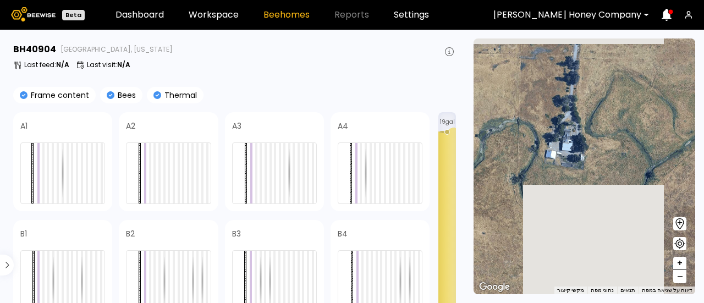
drag, startPoint x: 556, startPoint y: 228, endPoint x: 516, endPoint y: 222, distance: 41.1
click at [516, 222] on div "# 40381 # 40121 # 40669 # 40428 # 40161 # 40551 # 40503 # 40527 # 40688 # 40488…" at bounding box center [584, 166] width 222 height 256
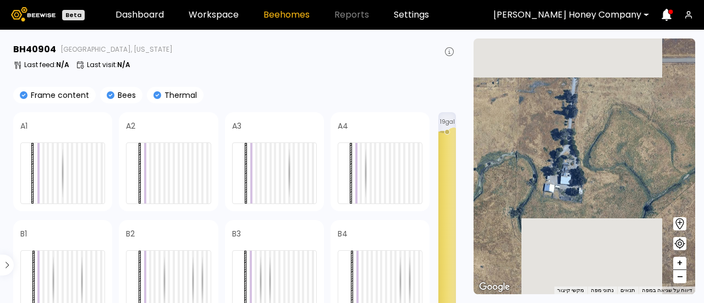
drag, startPoint x: 550, startPoint y: 167, endPoint x: 548, endPoint y: 201, distance: 34.7
click at [548, 201] on div "# 40381 # 40121 # 40669 # 40428 # 40161 # 40551 # 40503 # 40527 # 40688 # 40488…" at bounding box center [584, 166] width 222 height 256
click at [677, 265] on span "+" at bounding box center [679, 264] width 7 height 14
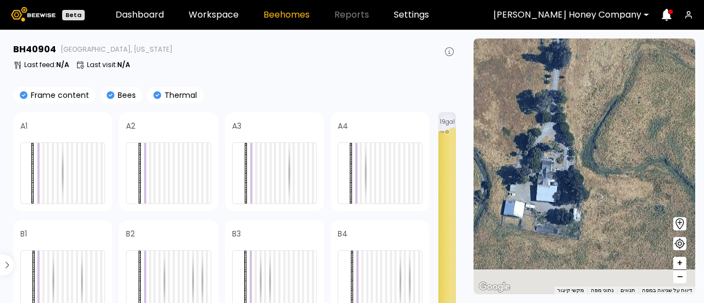
click at [680, 275] on span "–" at bounding box center [680, 277] width 6 height 14
